Goal: Navigation & Orientation: Find specific page/section

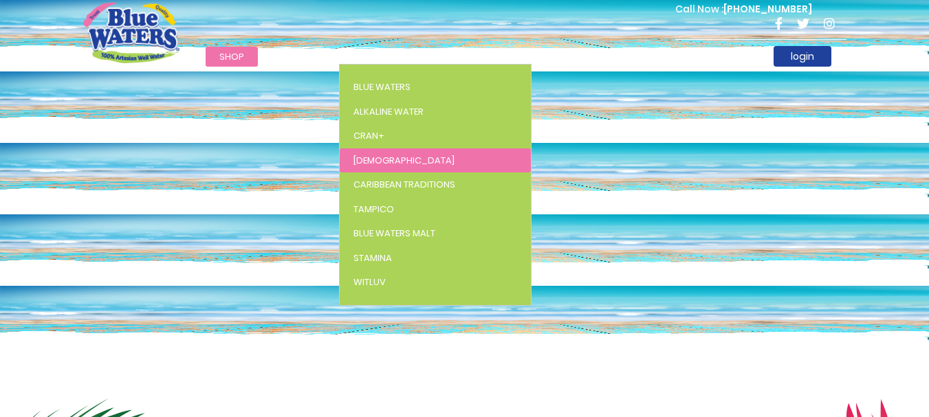
click at [375, 163] on link "[DEMOGRAPHIC_DATA]" at bounding box center [435, 161] width 191 height 25
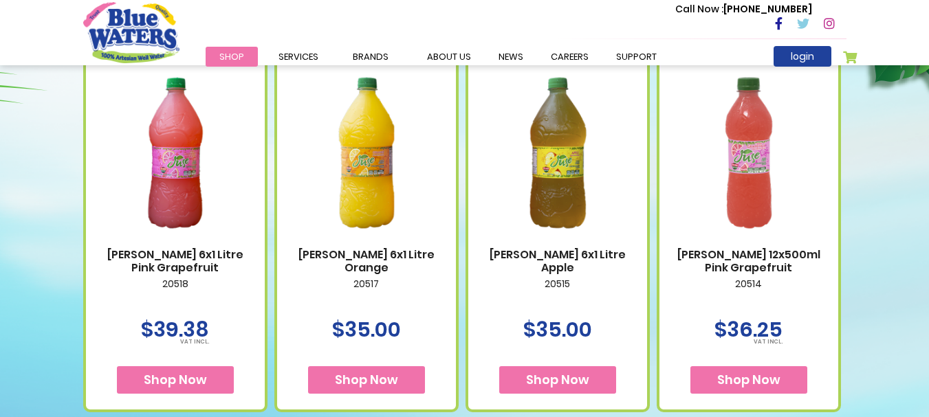
scroll to position [560, 0]
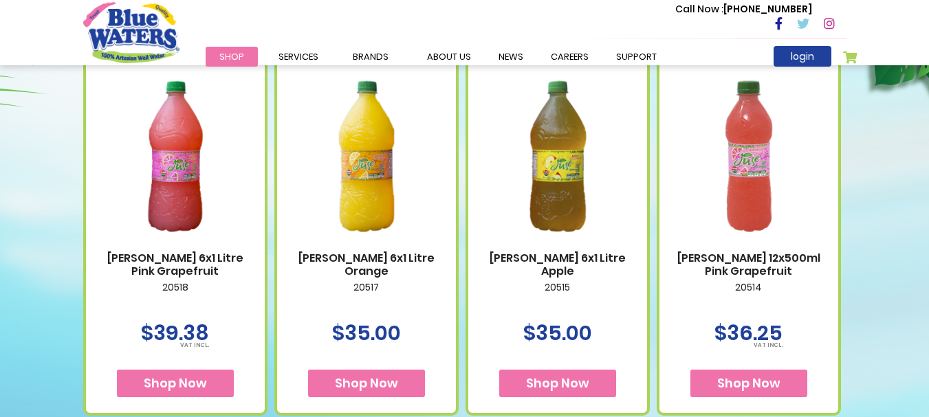
drag, startPoint x: 936, startPoint y: 37, endPoint x: 939, endPoint y: 132, distance: 94.9
click at [668, 350] on div "[PERSON_NAME] 12x500ml Pink Grapefruit 20514 $36.25" at bounding box center [749, 237] width 184 height 358
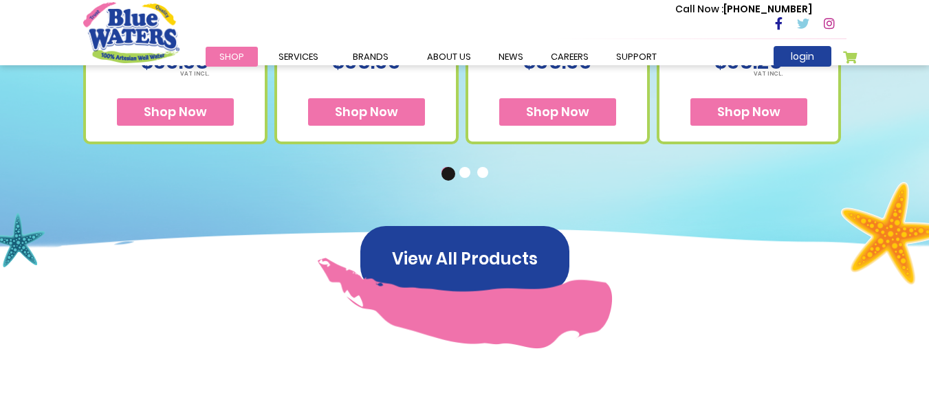
scroll to position [803, 0]
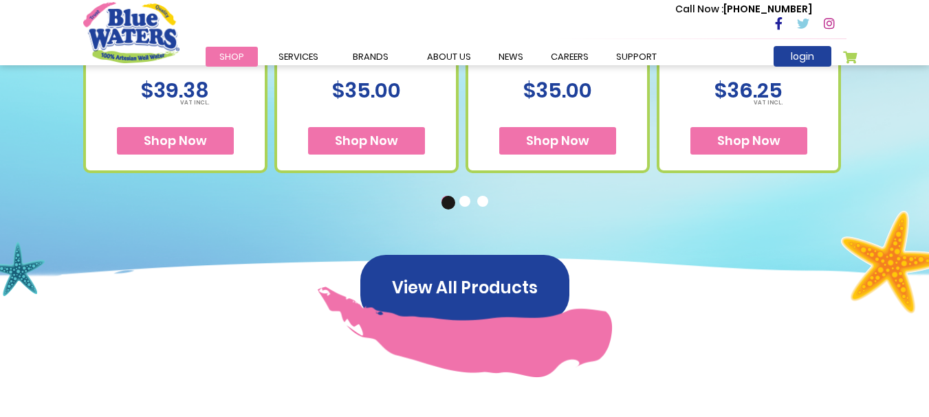
click at [462, 199] on button "2" at bounding box center [466, 203] width 14 height 14
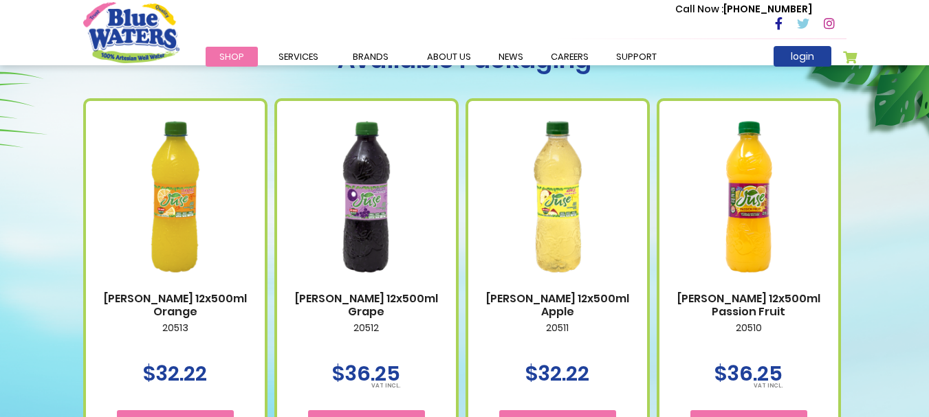
scroll to position [515, 0]
